Goal: Check status

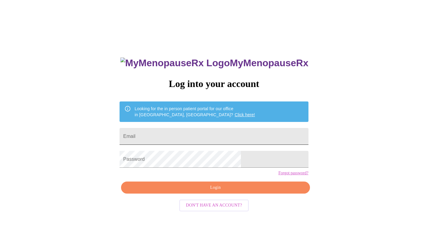
click at [248, 131] on input "Email" at bounding box center [214, 136] width 189 height 17
type input "[EMAIL_ADDRESS][DOMAIN_NAME]"
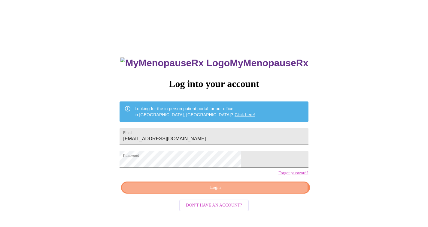
click at [248, 191] on span "Login" at bounding box center [215, 188] width 175 height 8
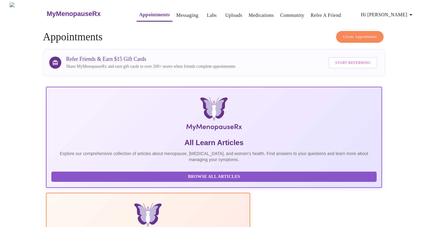
click at [207, 12] on link "Labs" at bounding box center [212, 15] width 10 height 8
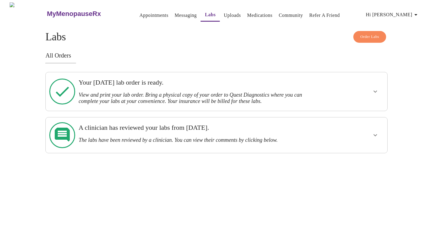
click at [179, 97] on h3 "View and print your lab order. Bring a physical copy of your order to Quest Dia…" at bounding box center [199, 98] width 243 height 13
click at [372, 90] on icon "show more" at bounding box center [375, 91] width 7 height 7
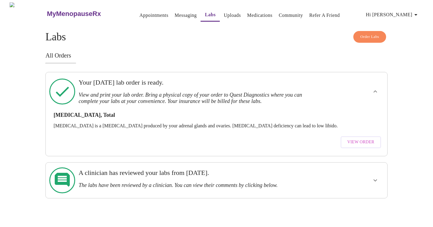
click at [370, 138] on span "View Order" at bounding box center [360, 142] width 27 height 8
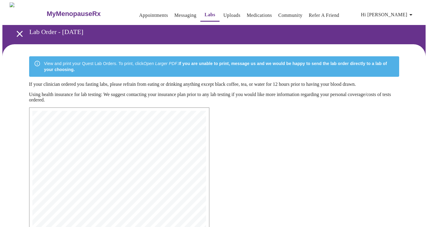
scroll to position [143, 0]
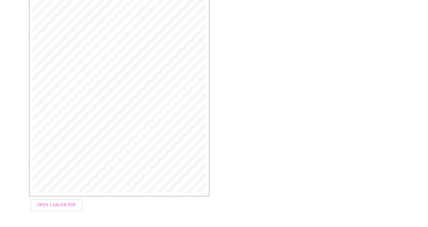
click at [71, 206] on span "Open Larger PDF" at bounding box center [56, 205] width 39 height 8
